Goal: Entertainment & Leisure: Participate in discussion

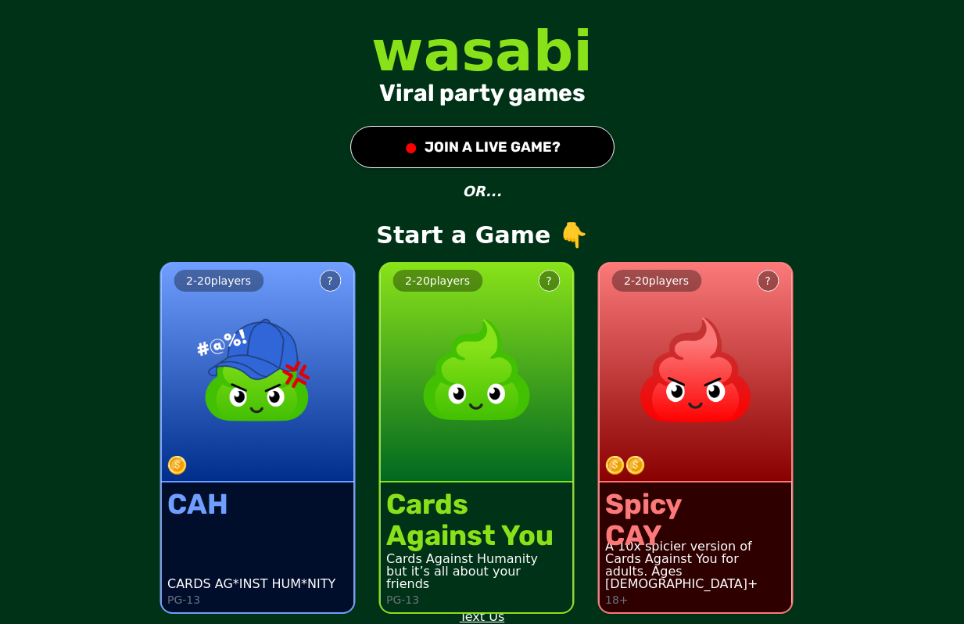
scroll to position [2, 0]
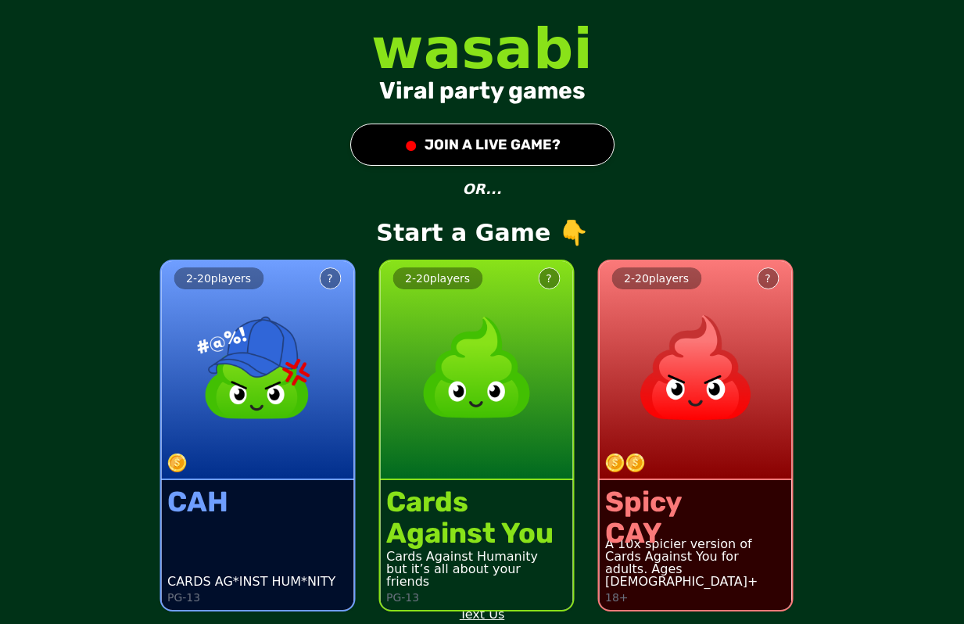
click at [471, 142] on button "● JOIN A LIVE GAME?" at bounding box center [482, 145] width 264 height 42
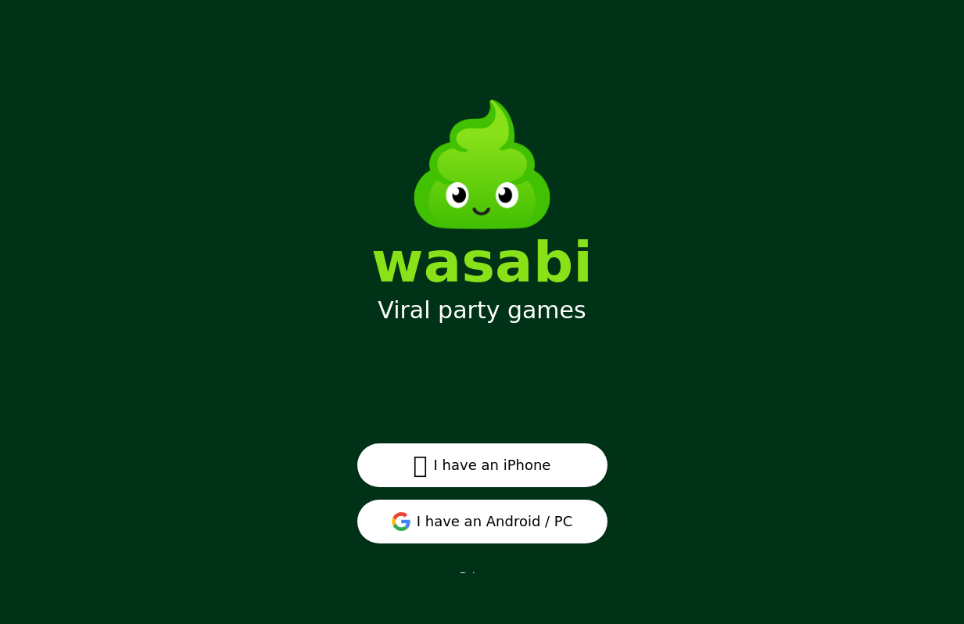
click at [474, 473] on button " I have an iPhone" at bounding box center [482, 465] width 250 height 44
click at [492, 527] on button "I have an Android / PC" at bounding box center [482, 522] width 250 height 44
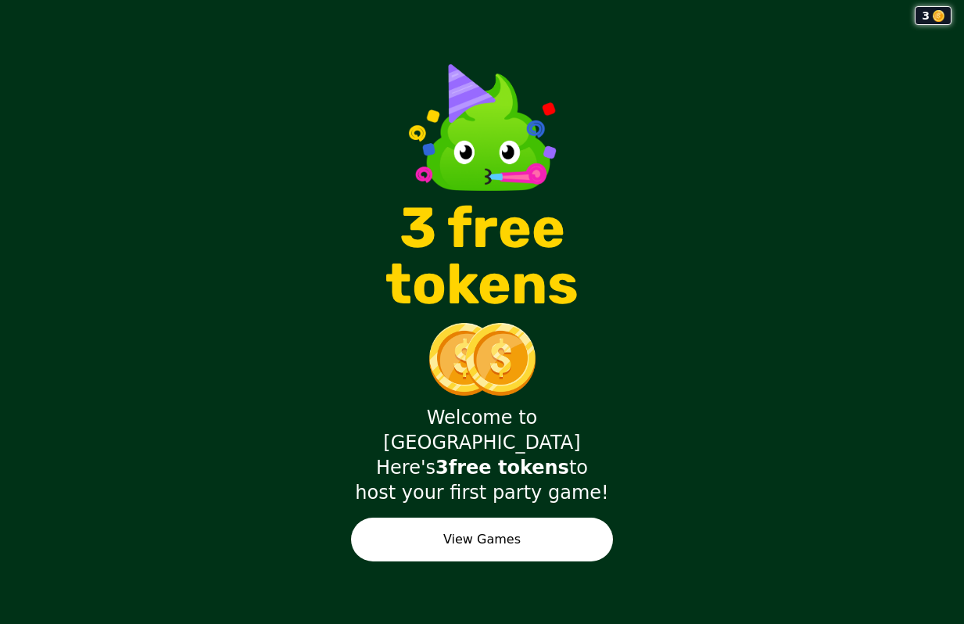
click at [557, 523] on button "View Games" at bounding box center [482, 540] width 262 height 44
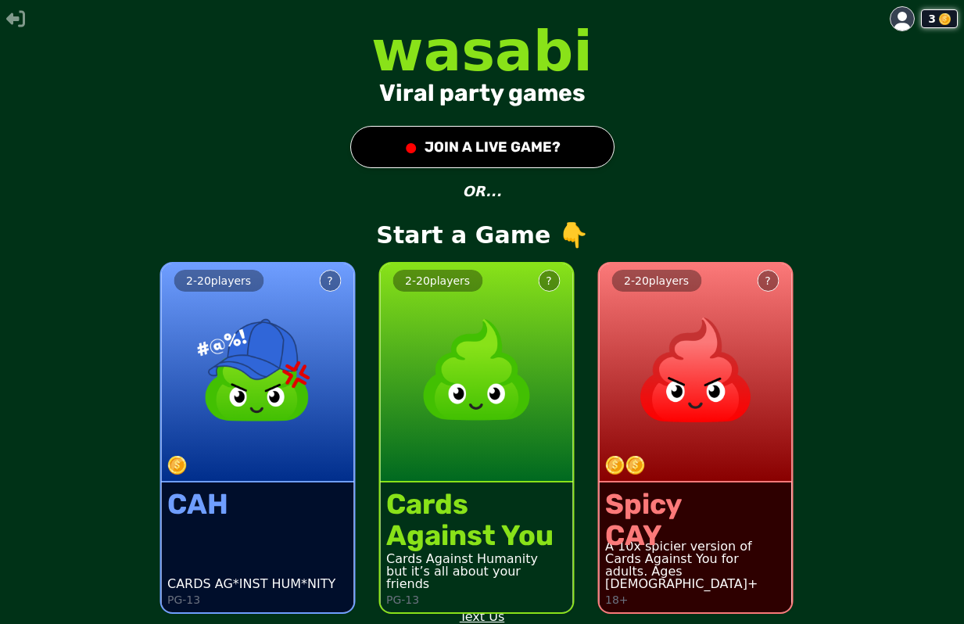
click at [536, 134] on button "● JOIN A LIVE GAME?" at bounding box center [482, 147] width 264 height 42
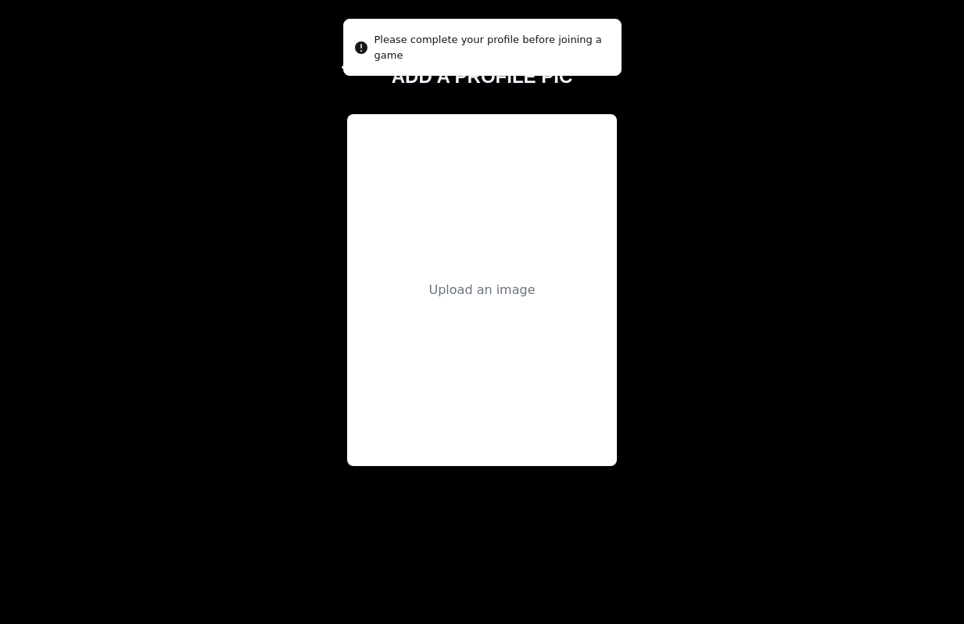
click at [500, 316] on div "Upload an image" at bounding box center [482, 290] width 270 height 352
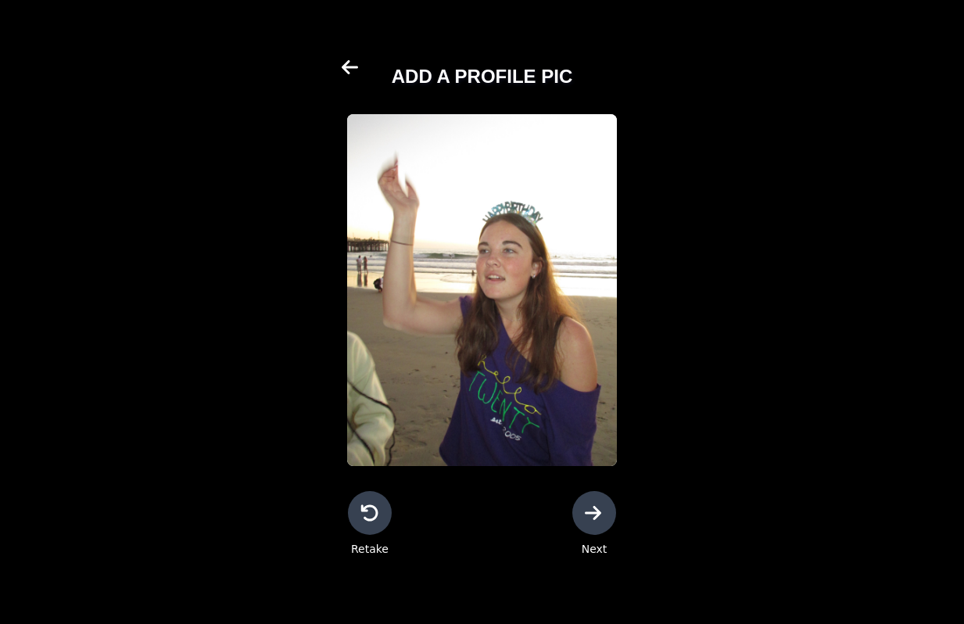
click at [600, 518] on icon at bounding box center [594, 512] width 19 height 19
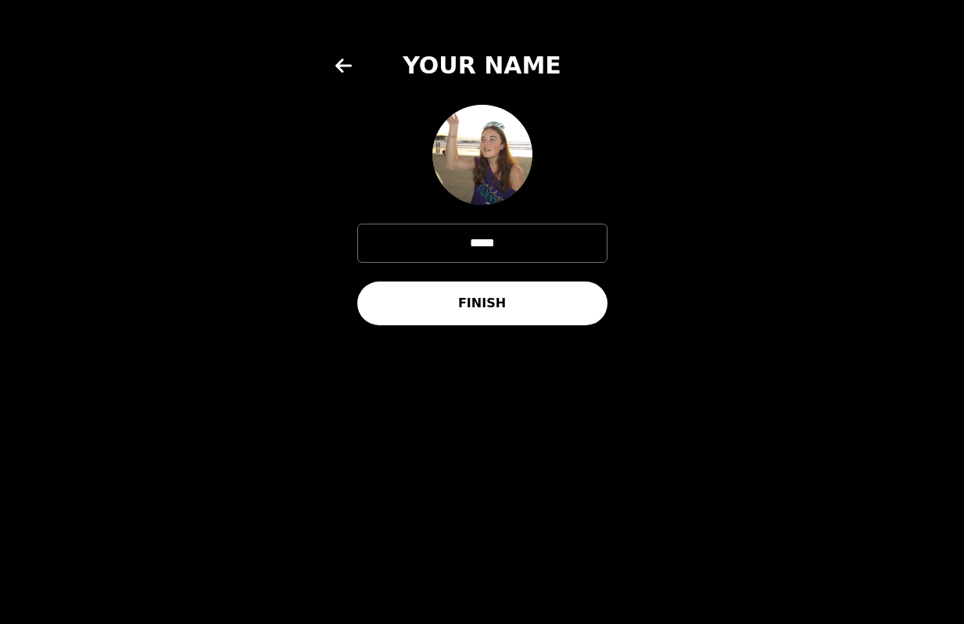
click at [528, 302] on button "FINISH" at bounding box center [482, 303] width 250 height 44
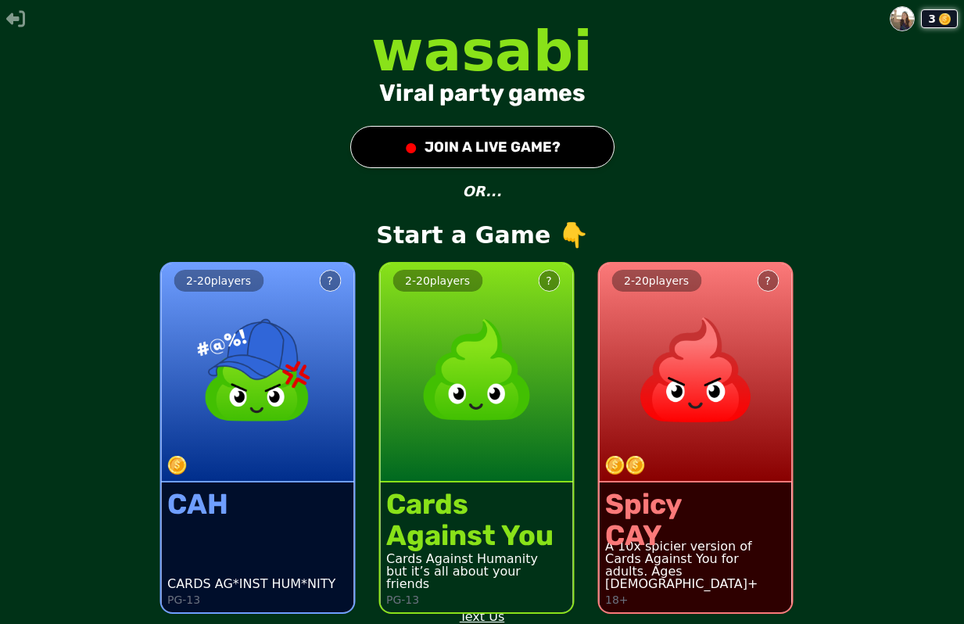
click at [513, 158] on button "● JOIN A LIVE GAME?" at bounding box center [482, 147] width 264 height 42
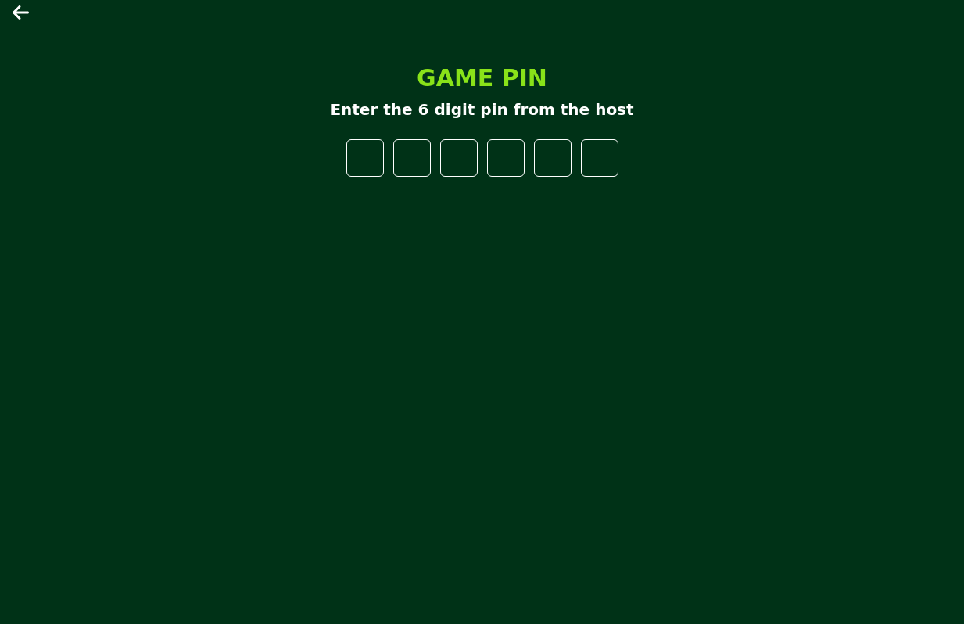
type input "*"
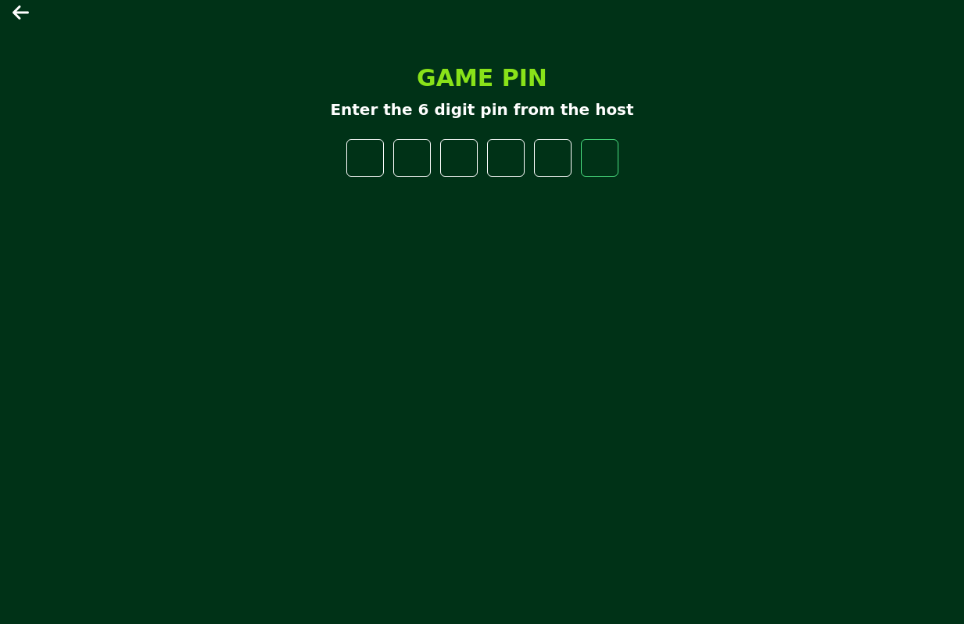
type input "*"
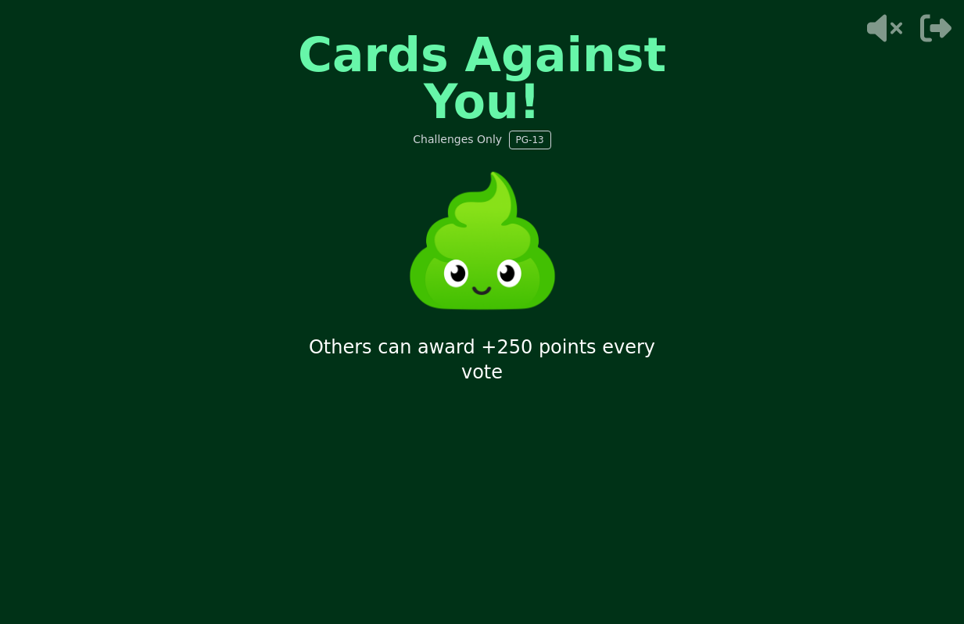
click at [876, 26] on icon at bounding box center [884, 28] width 35 height 27
click at [876, 26] on icon at bounding box center [886, 28] width 39 height 28
click at [888, 21] on icon at bounding box center [883, 28] width 50 height 31
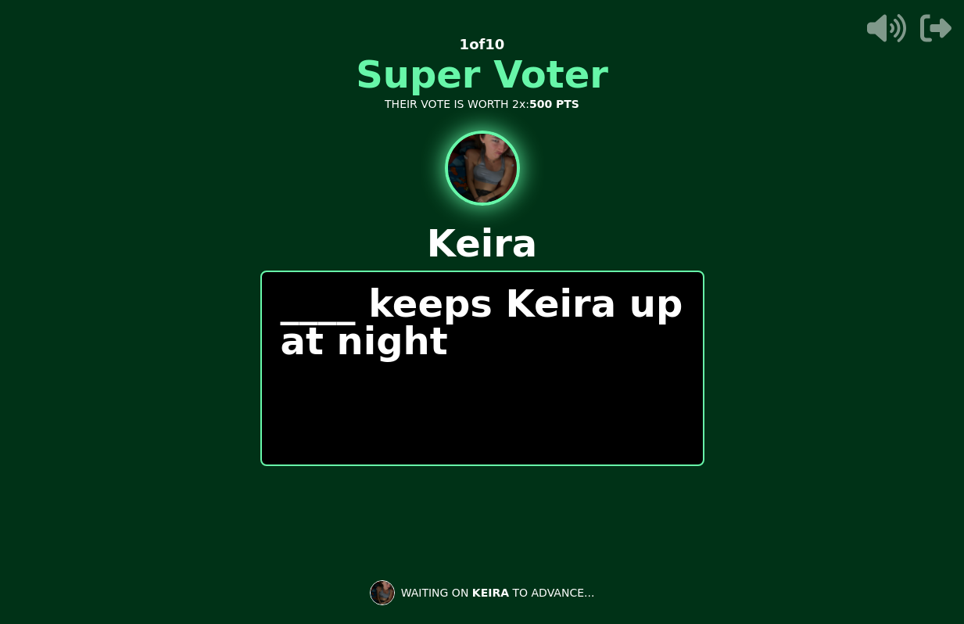
click at [505, 357] on p "____ keeps Keira up at night" at bounding box center [482, 322] width 403 height 75
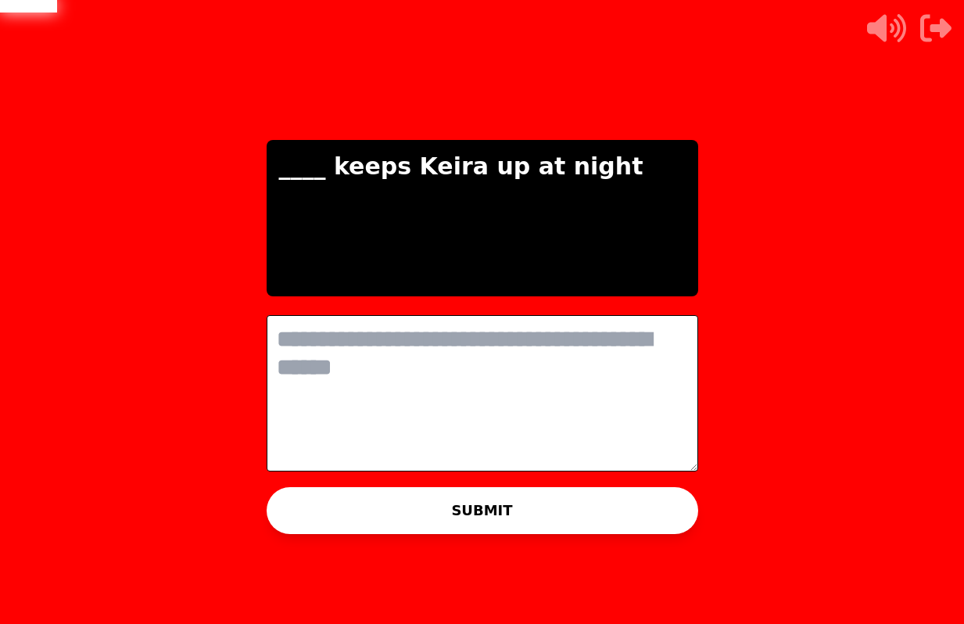
click at [507, 392] on textarea at bounding box center [483, 393] width 432 height 156
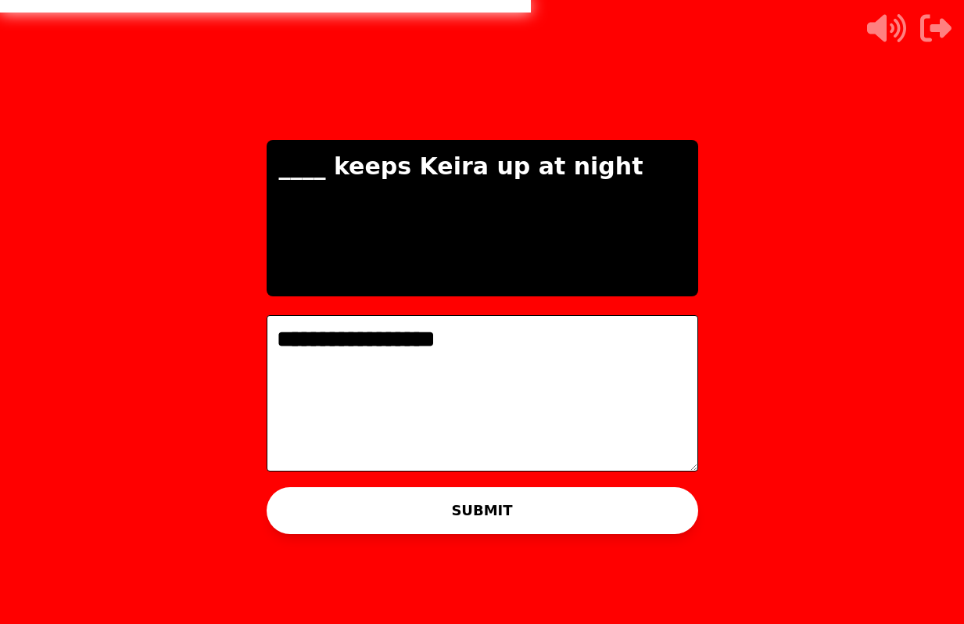
type textarea "**********"
click at [464, 529] on button "SUBMIT" at bounding box center [483, 510] width 432 height 47
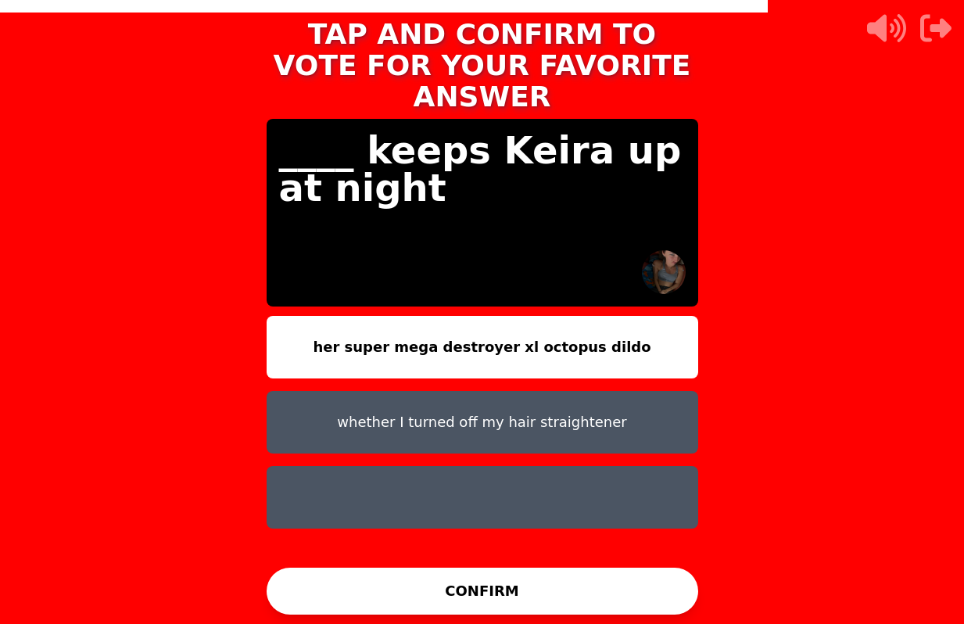
click at [472, 473] on button at bounding box center [483, 497] width 432 height 63
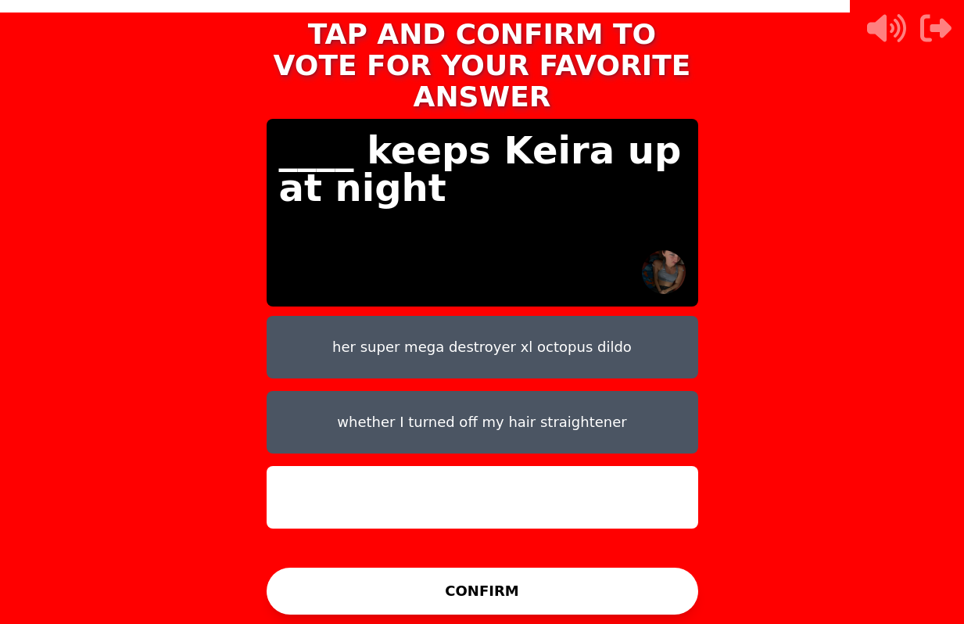
click at [576, 338] on button "her super mega destroyer xl octopus dildo" at bounding box center [483, 347] width 432 height 63
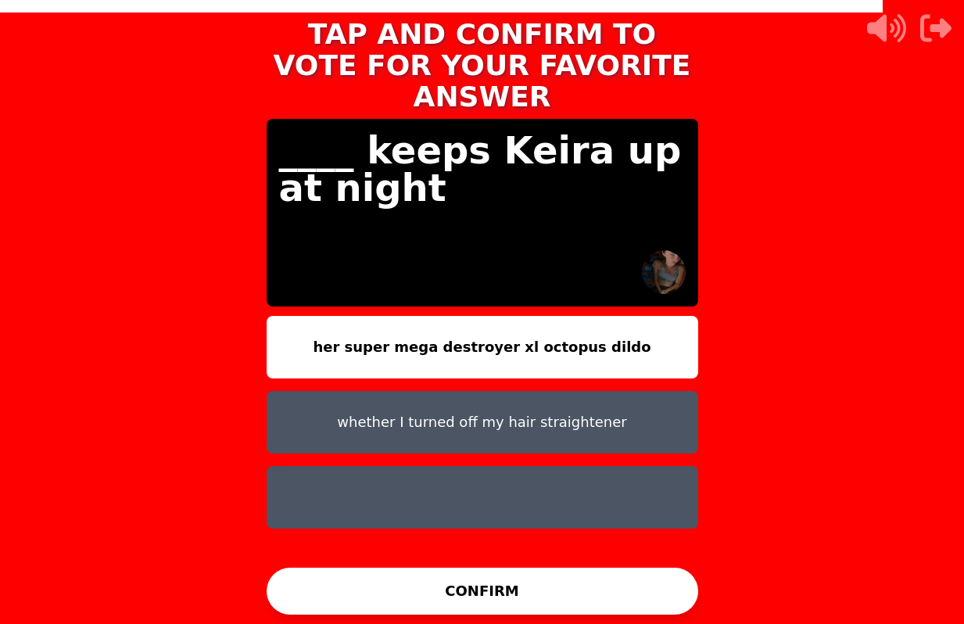
click at [513, 598] on button "CONFIRM" at bounding box center [483, 591] width 432 height 47
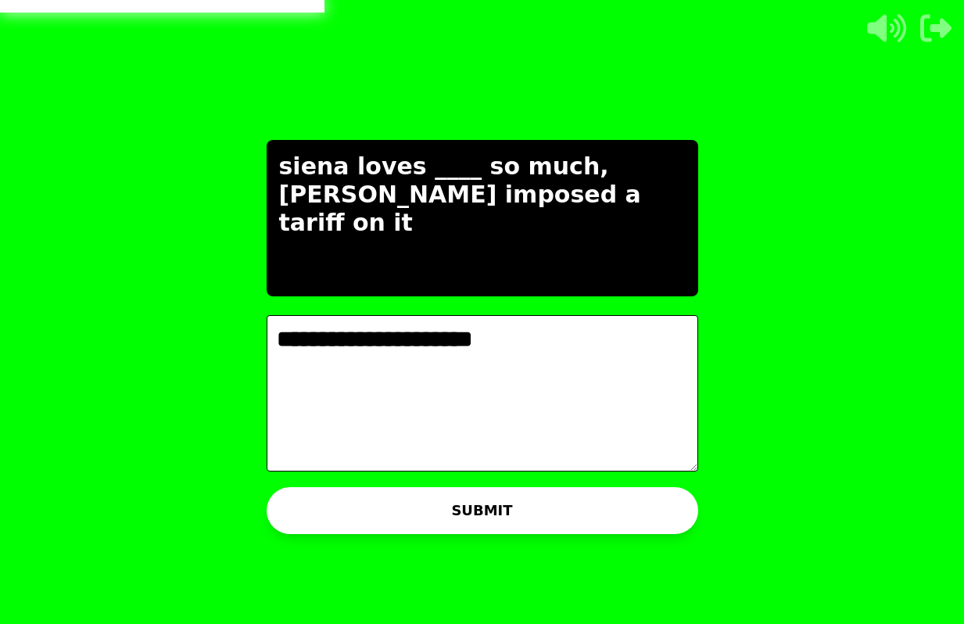
type textarea "**********"
click at [560, 524] on button "SUBMIT" at bounding box center [483, 510] width 432 height 47
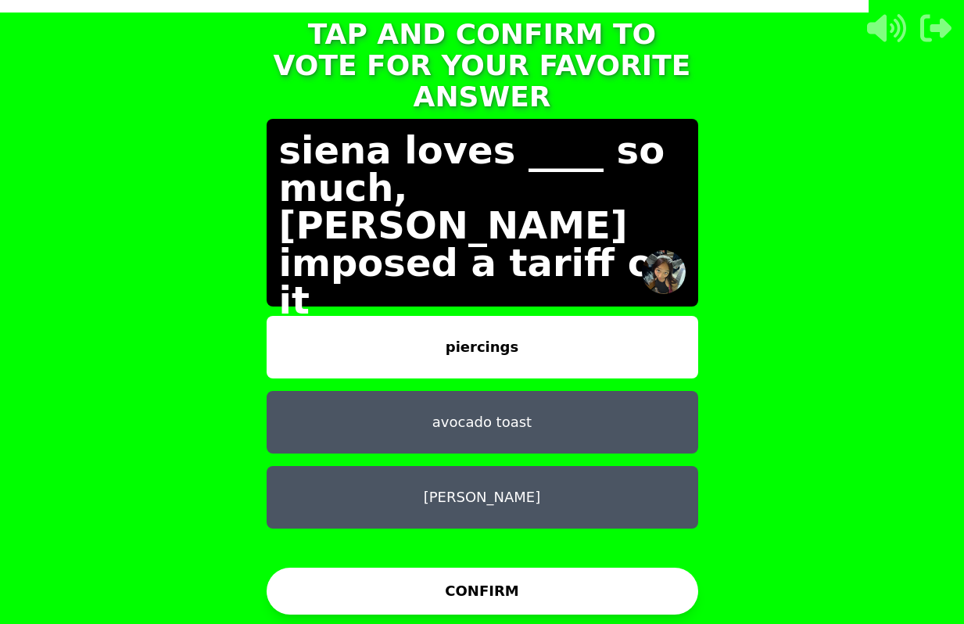
click at [475, 321] on button "piercings" at bounding box center [483, 347] width 432 height 63
click at [478, 578] on button "CONFIRM" at bounding box center [483, 591] width 432 height 47
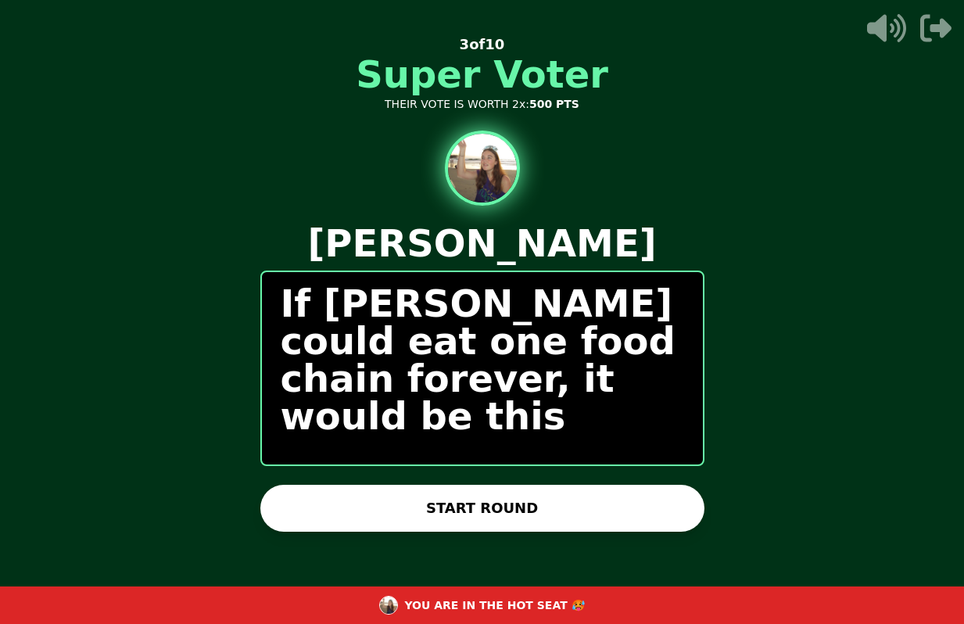
click at [567, 485] on button "START ROUND" at bounding box center [482, 508] width 444 height 47
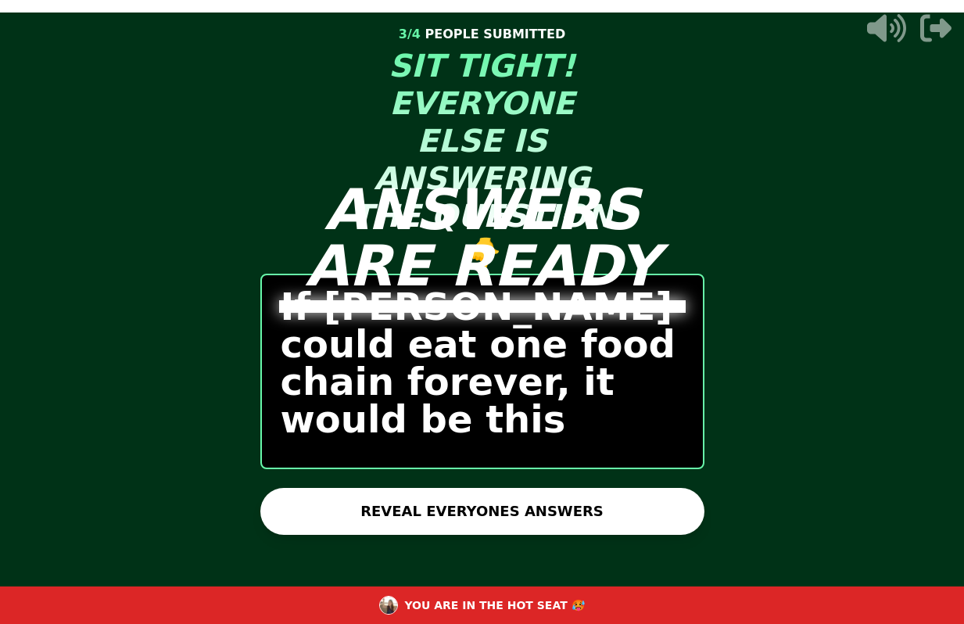
click at [573, 511] on button "REVEAL EVERYONES ANSWERS" at bounding box center [482, 511] width 444 height 47
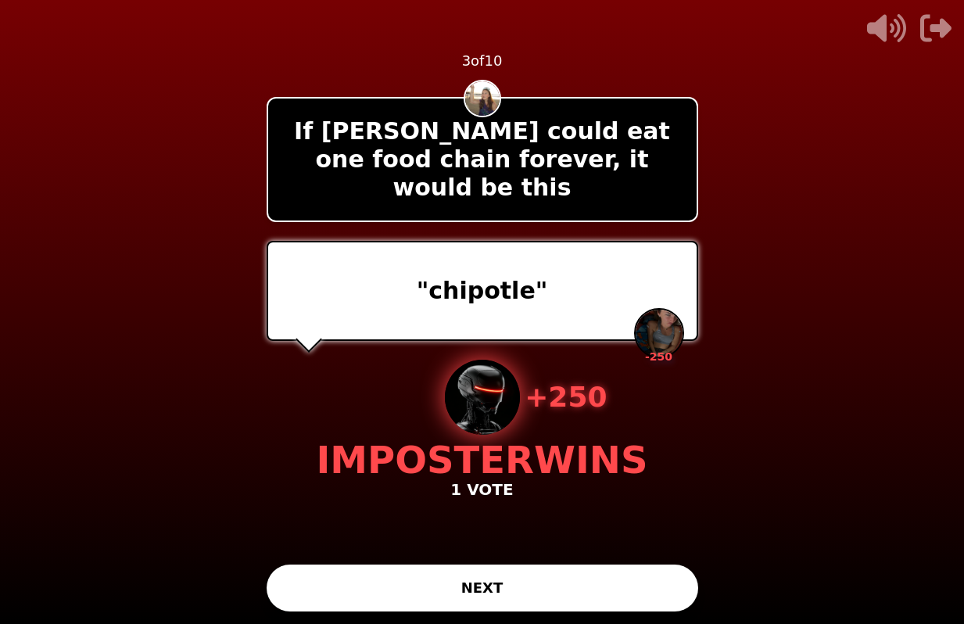
click at [553, 579] on button "NEXT" at bounding box center [483, 587] width 432 height 47
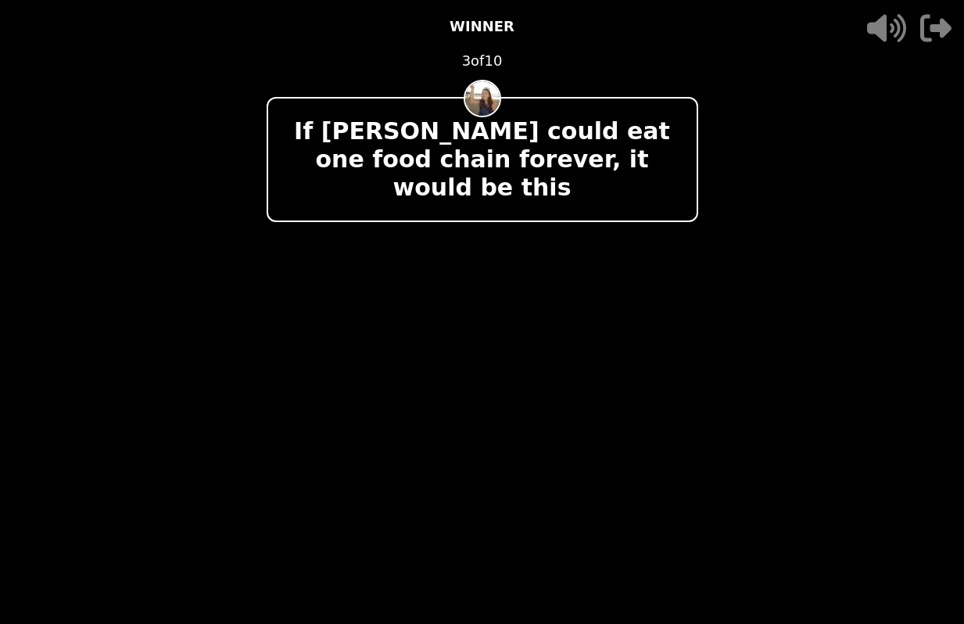
click at [609, 405] on div "- 500 PTS WINNER 3 of 10 If [PERSON_NAME] could eat one food chain forever, it …" at bounding box center [483, 312] width 432 height 624
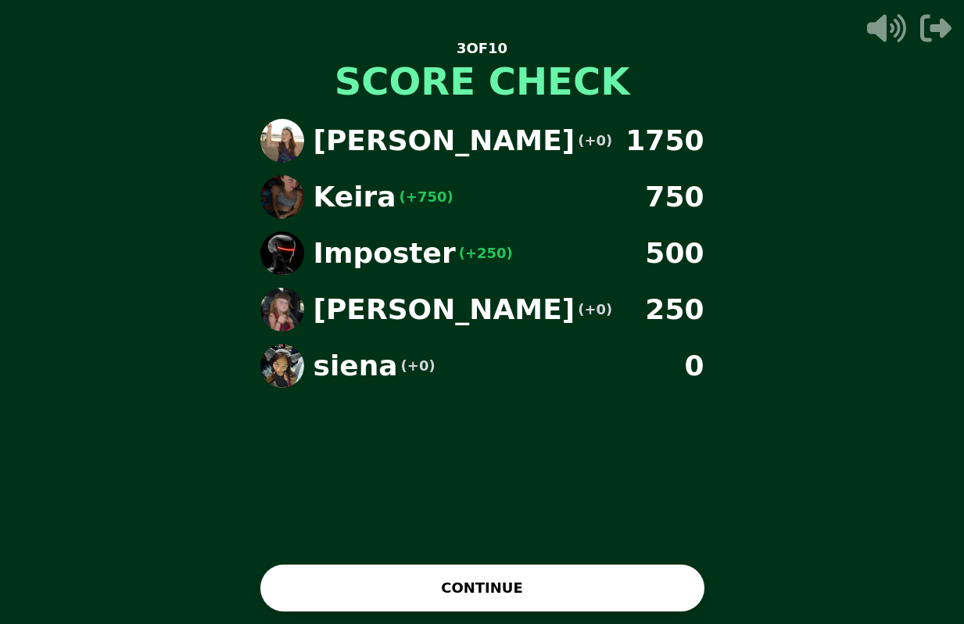
click at [433, 595] on button "CONTINUE" at bounding box center [482, 587] width 444 height 47
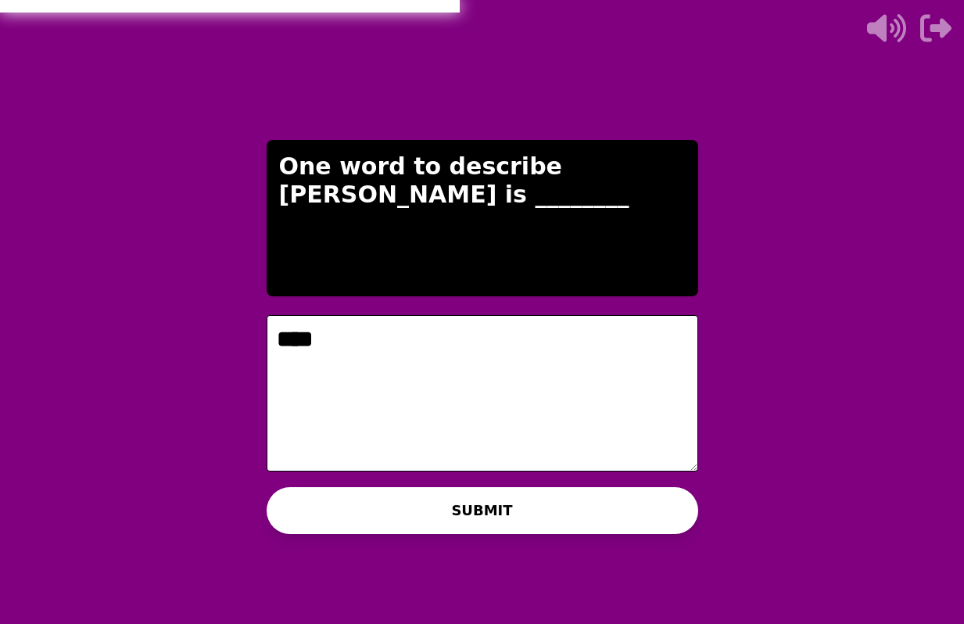
type textarea "****"
click at [510, 516] on button "SUBMIT" at bounding box center [483, 510] width 432 height 47
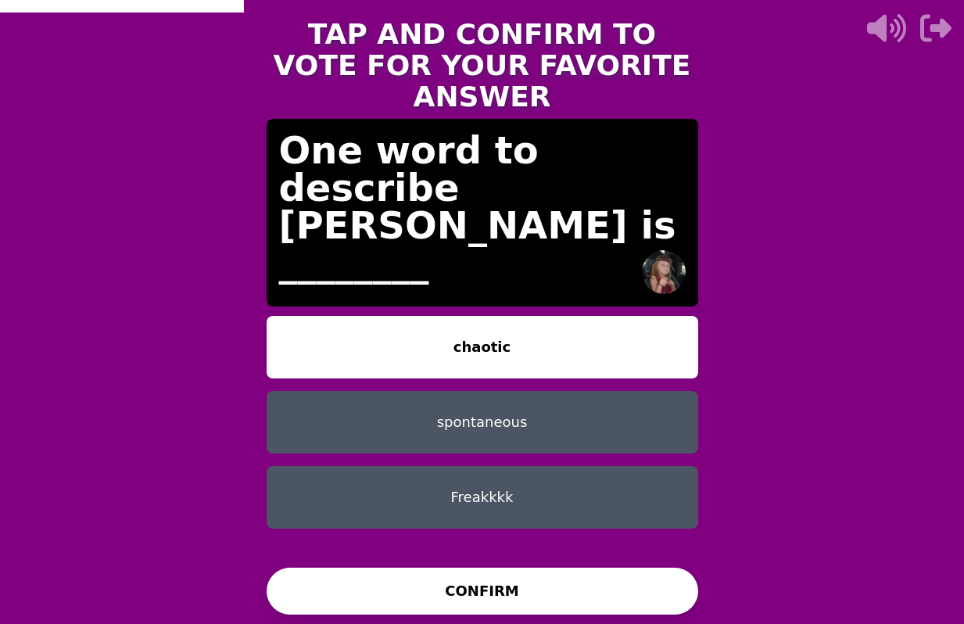
click at [556, 475] on button "Freakkkk" at bounding box center [483, 497] width 432 height 63
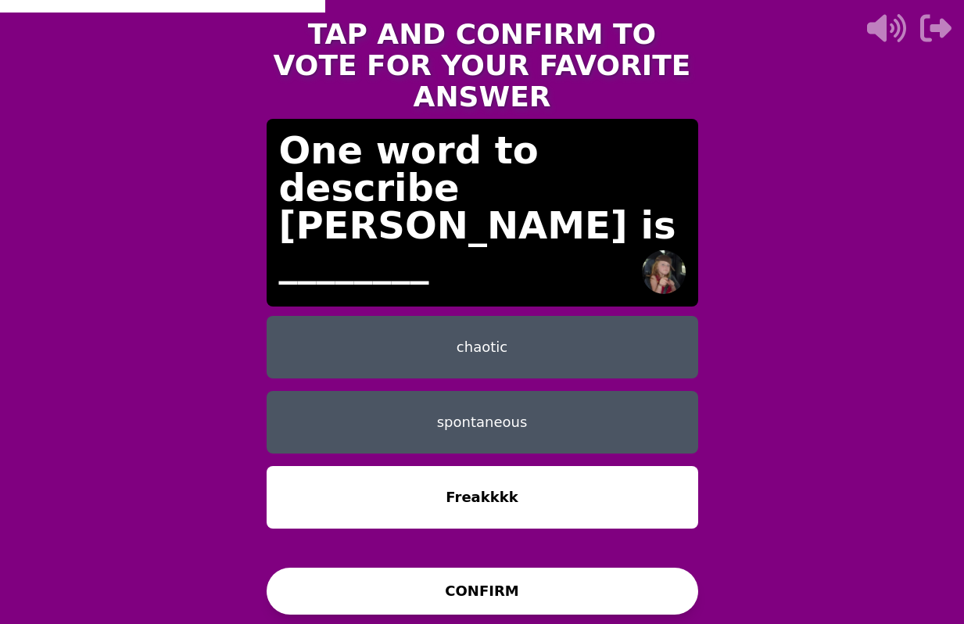
click at [431, 586] on button "CONFIRM" at bounding box center [483, 591] width 432 height 47
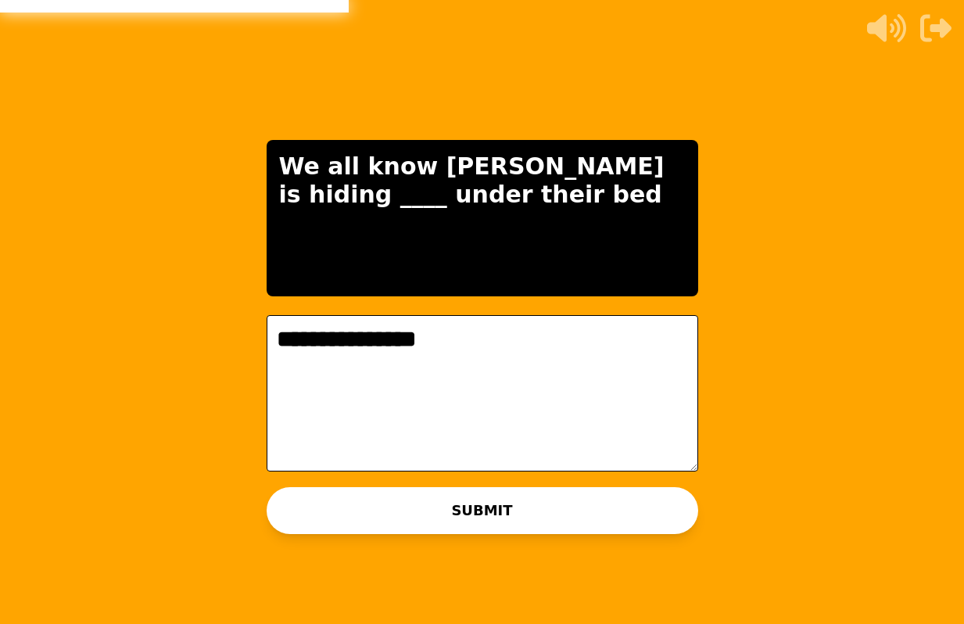
click at [272, 339] on textarea "**********" at bounding box center [483, 393] width 432 height 156
click at [515, 342] on textarea "**********" at bounding box center [483, 393] width 432 height 156
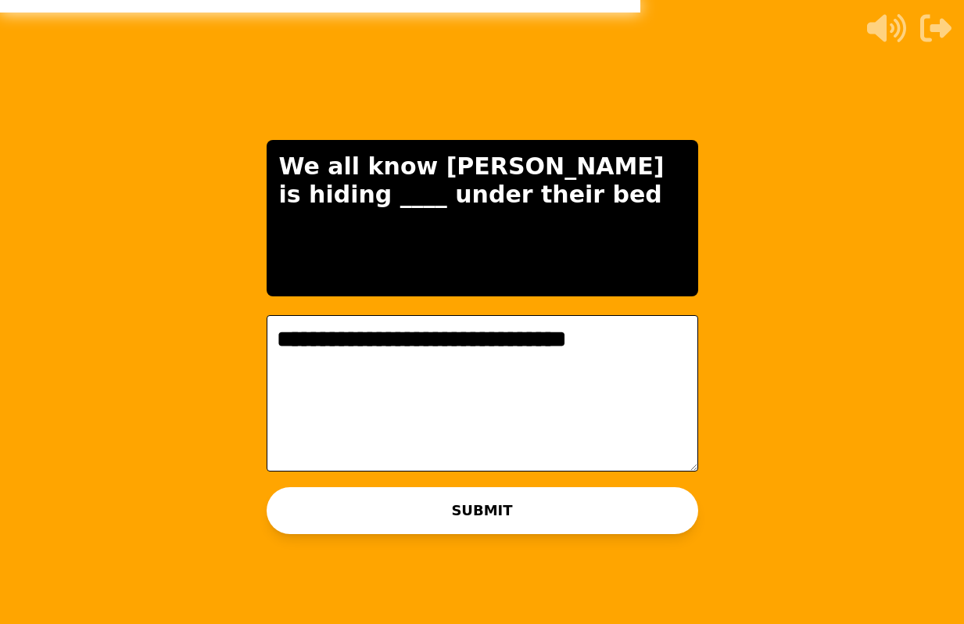
type textarea "**********"
click at [506, 514] on button "SUBMIT" at bounding box center [483, 510] width 432 height 47
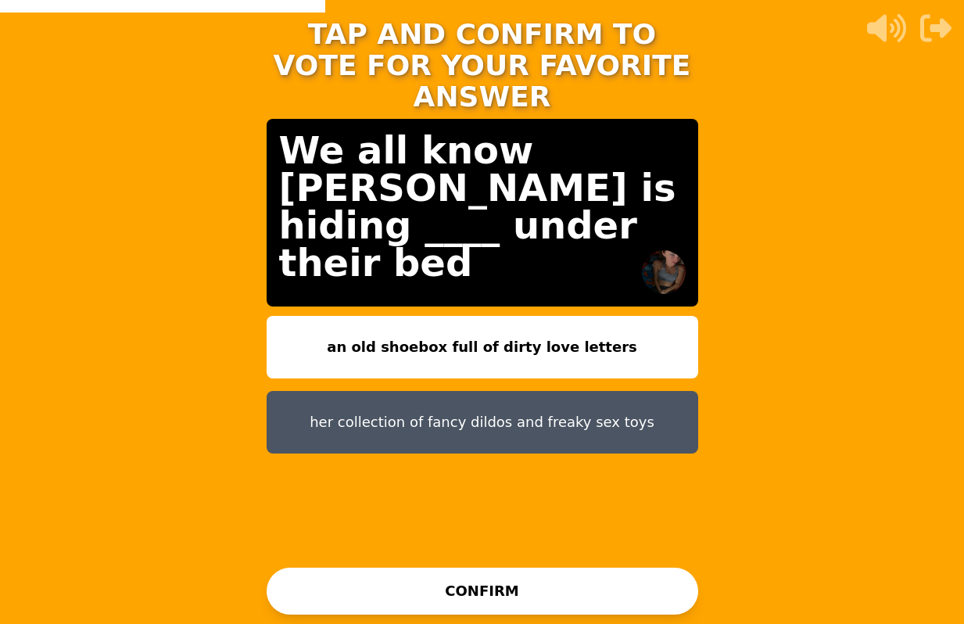
click at [576, 399] on button "her collection of fancy dildos and freaky sex toys" at bounding box center [483, 422] width 432 height 63
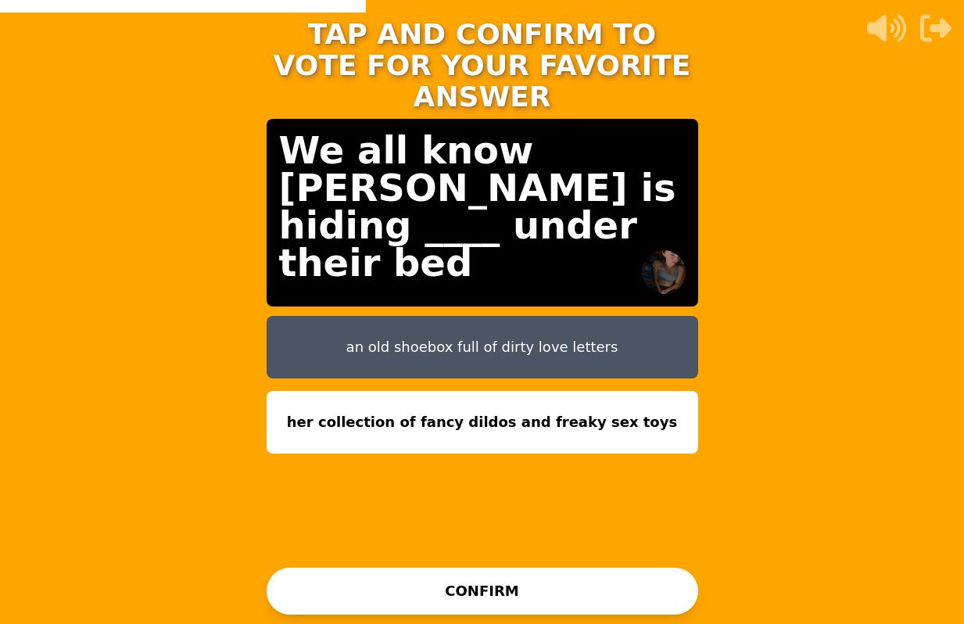
click at [575, 572] on button "CONFIRM" at bounding box center [483, 591] width 432 height 47
